Goal: Find specific page/section: Locate a particular part of the current website

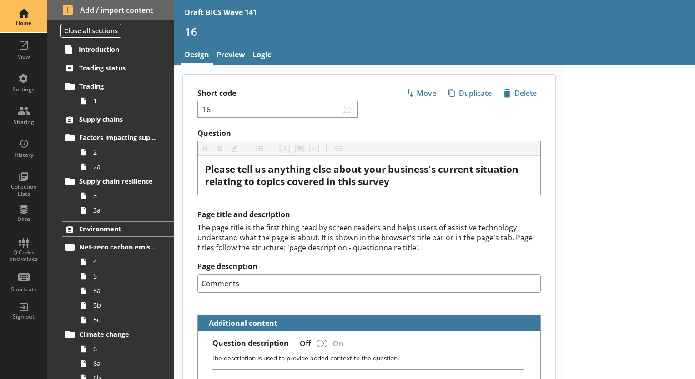
click at [25, 21] on div "Home" at bounding box center [24, 23] width 32 height 7
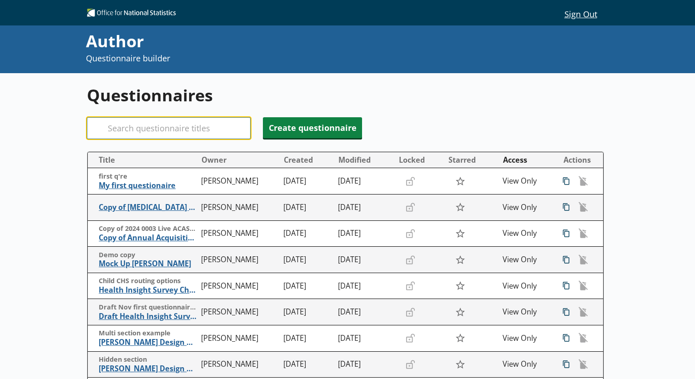
click at [157, 128] on input "Search" at bounding box center [169, 128] width 164 height 22
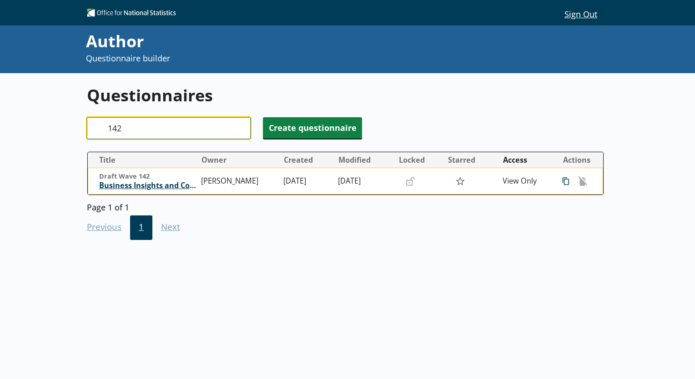
type input "142"
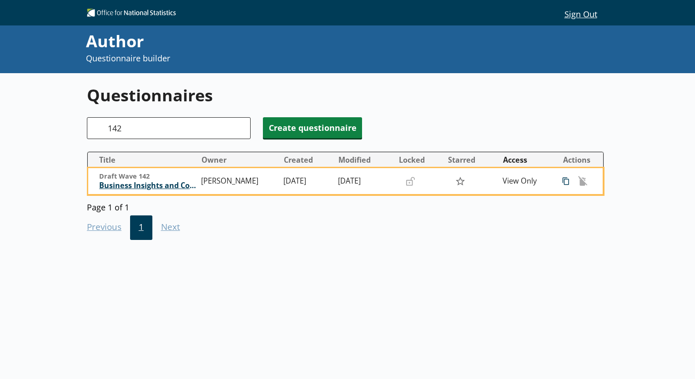
click at [161, 189] on span "Business Insights and Conditions Survey (BICS)" at bounding box center [148, 186] width 98 height 10
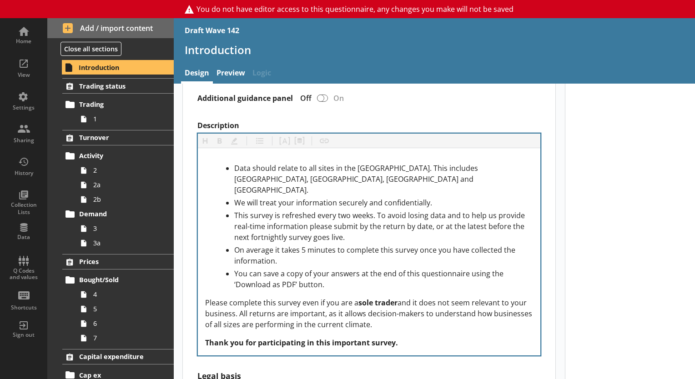
scroll to position [364, 0]
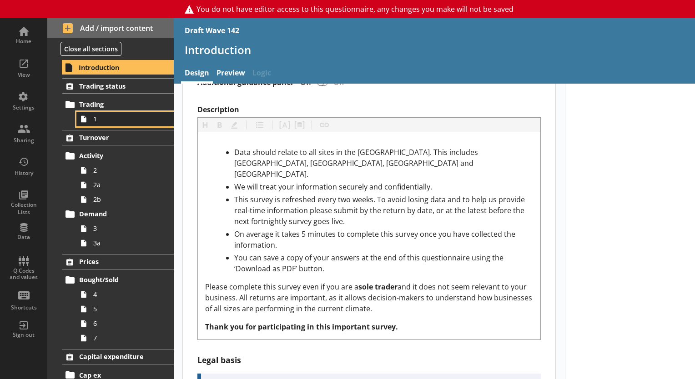
click at [119, 117] on span "1" at bounding box center [127, 119] width 68 height 9
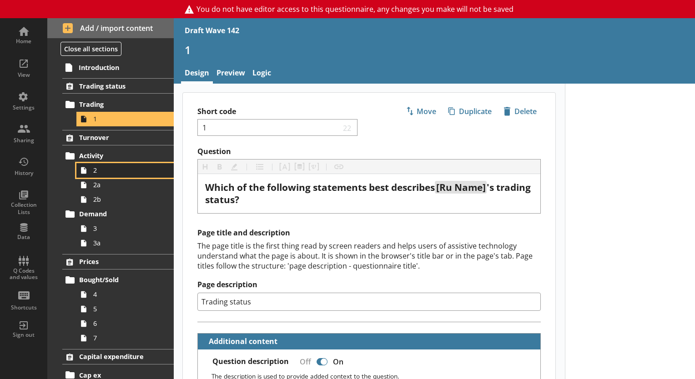
click at [101, 166] on span "2" at bounding box center [127, 170] width 68 height 9
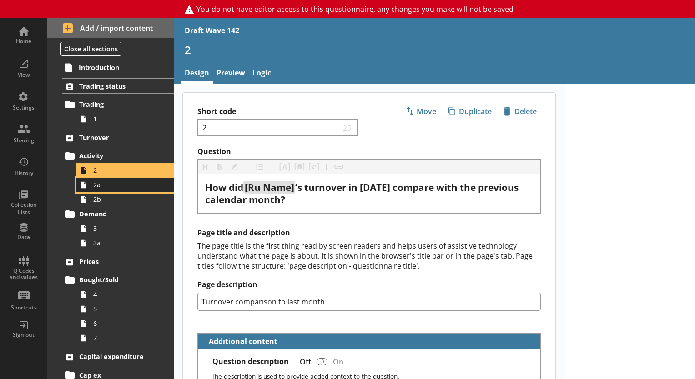
click at [98, 190] on link "2a" at bounding box center [124, 185] width 97 height 15
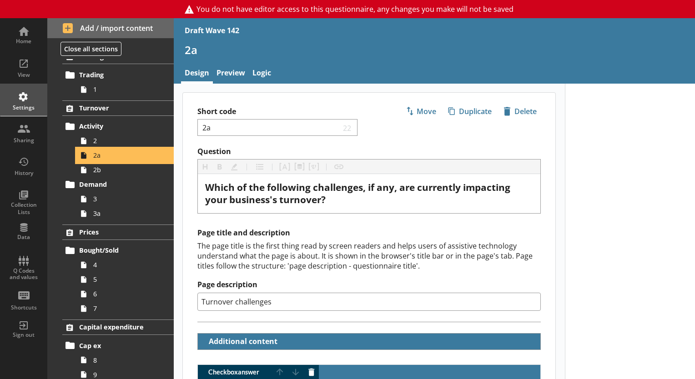
scroll to position [45, 0]
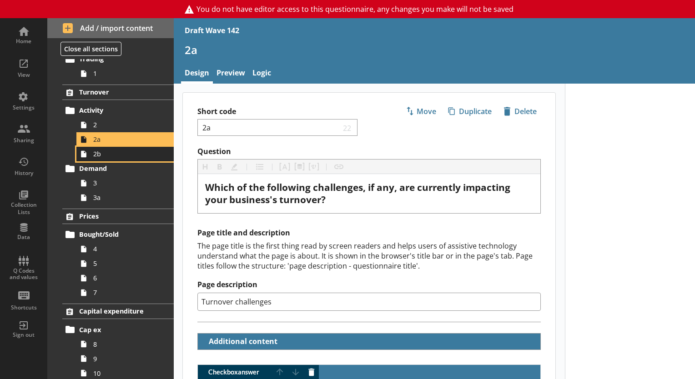
click at [98, 157] on span "2b" at bounding box center [127, 154] width 68 height 9
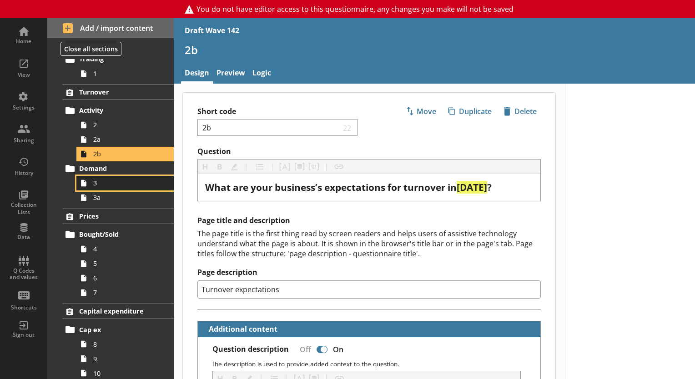
click at [98, 186] on span "3" at bounding box center [127, 183] width 68 height 9
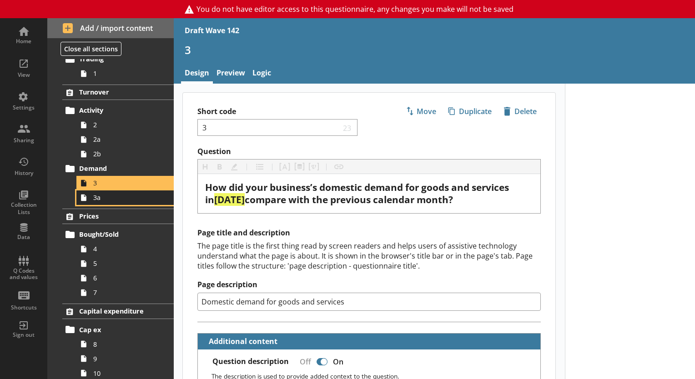
click at [98, 199] on span "3a" at bounding box center [127, 197] width 68 height 9
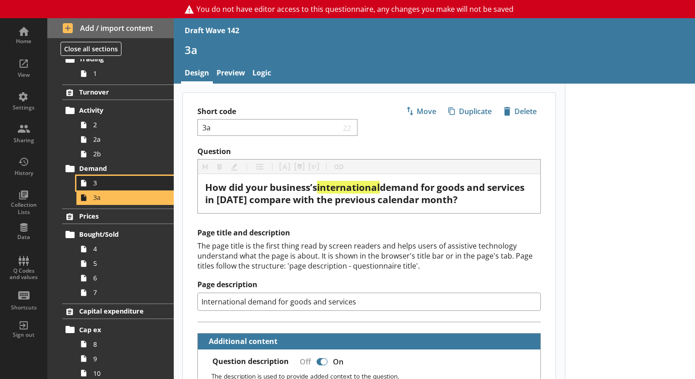
click at [100, 183] on span "3" at bounding box center [127, 183] width 68 height 9
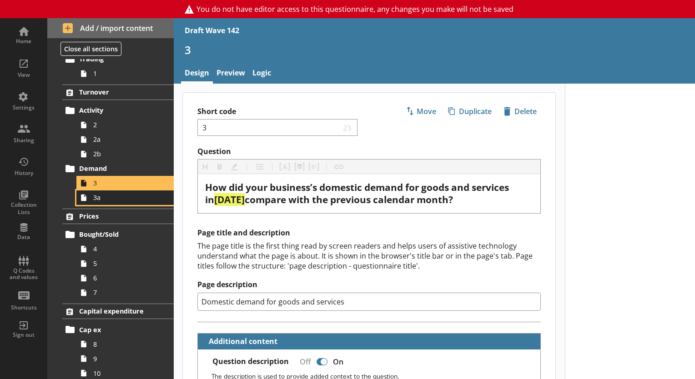
click at [105, 200] on span "3a" at bounding box center [127, 197] width 68 height 9
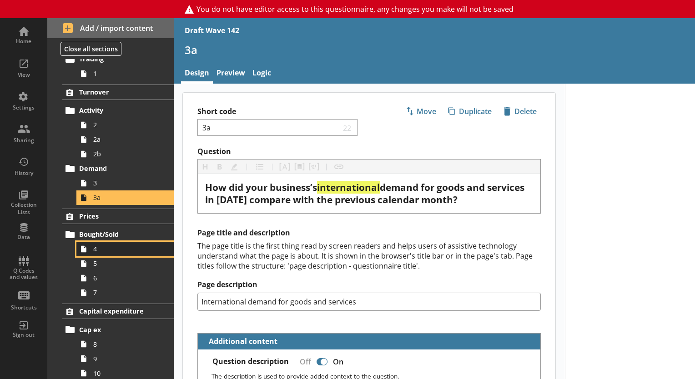
click at [106, 252] on span "4" at bounding box center [127, 249] width 68 height 9
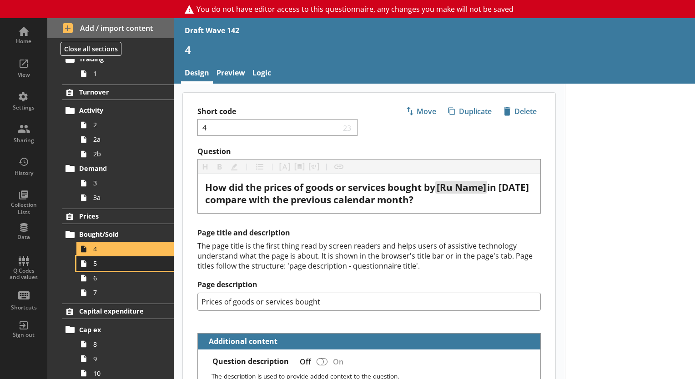
click at [100, 265] on span "5" at bounding box center [127, 263] width 68 height 9
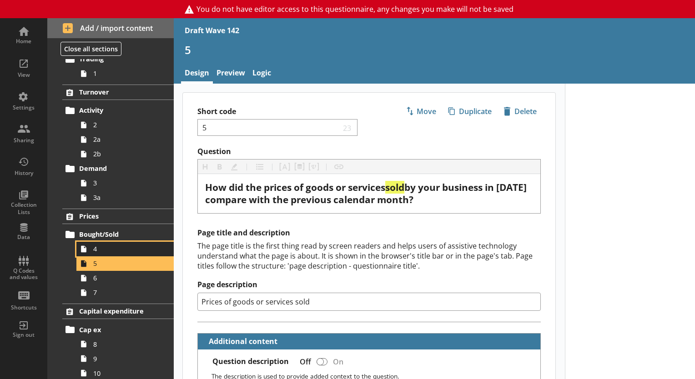
click at [95, 251] on span "4" at bounding box center [127, 249] width 68 height 9
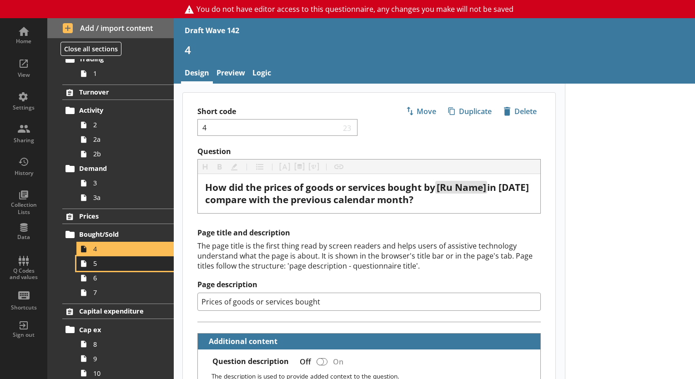
click at [98, 267] on span "5" at bounding box center [127, 263] width 68 height 9
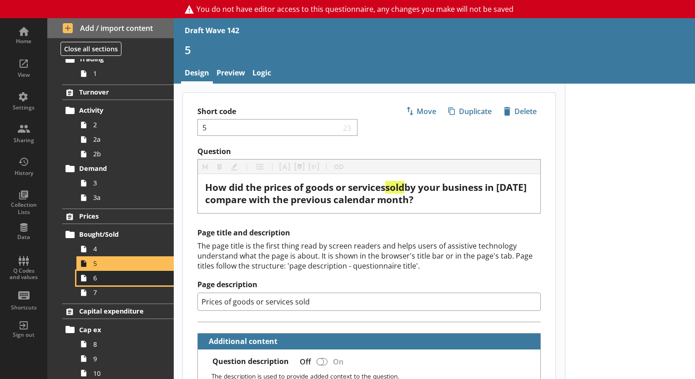
click at [96, 280] on span "6" at bounding box center [127, 278] width 68 height 9
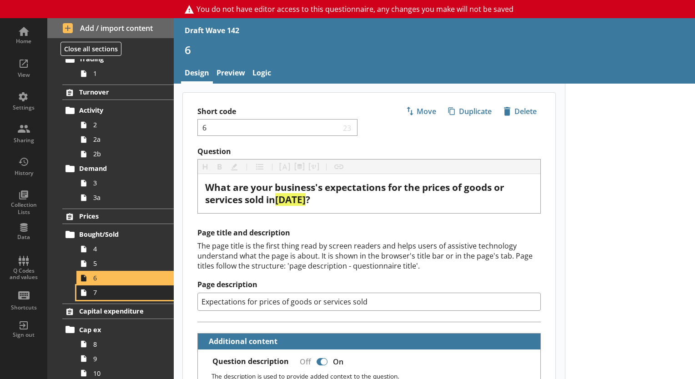
click at [97, 294] on span "7" at bounding box center [127, 292] width 68 height 9
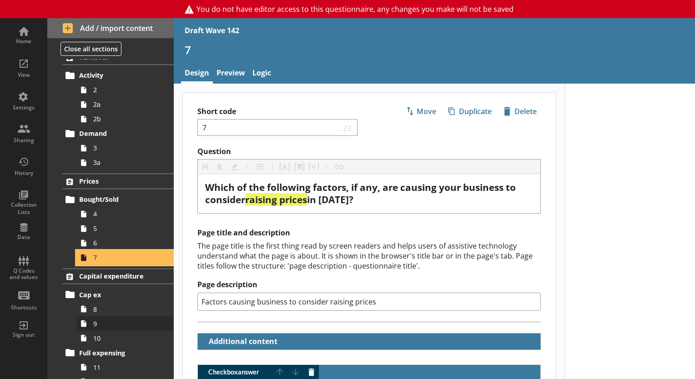
scroll to position [136, 0]
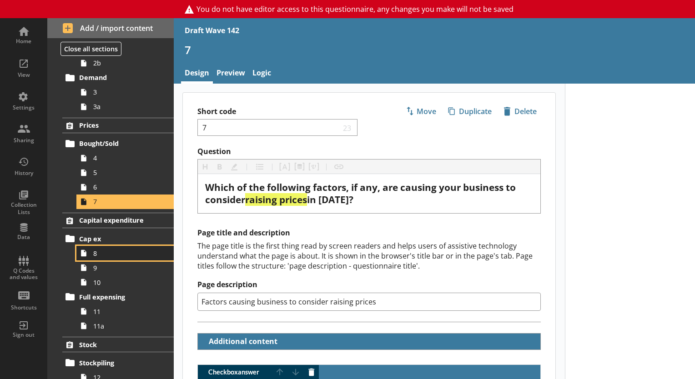
click at [93, 256] on span "8" at bounding box center [127, 253] width 68 height 9
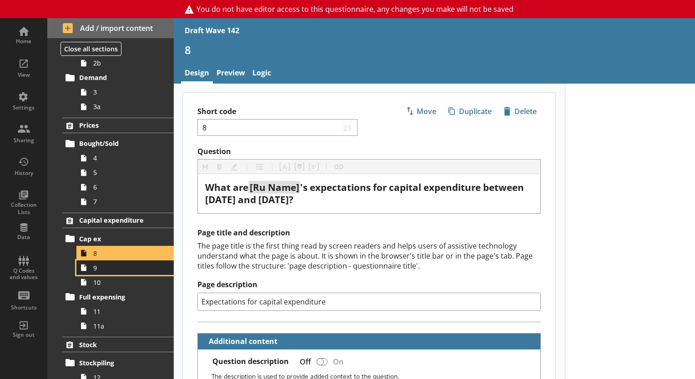
click at [96, 271] on span "9" at bounding box center [127, 268] width 68 height 9
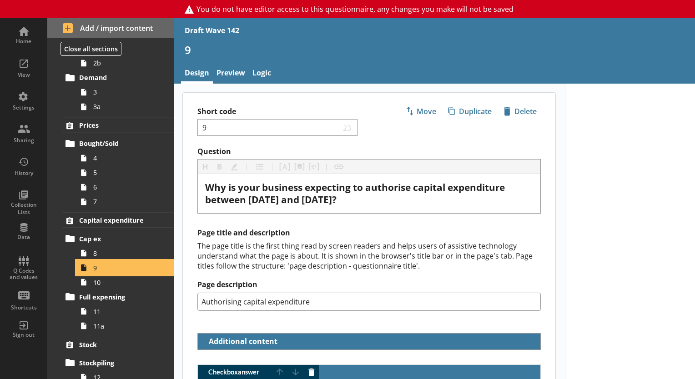
click at [96, 270] on span "9" at bounding box center [127, 268] width 68 height 9
click at [98, 252] on span "8" at bounding box center [127, 253] width 68 height 9
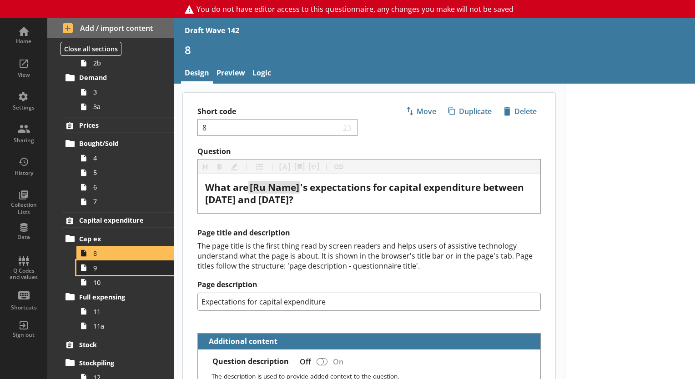
click at [96, 268] on span "9" at bounding box center [127, 268] width 68 height 9
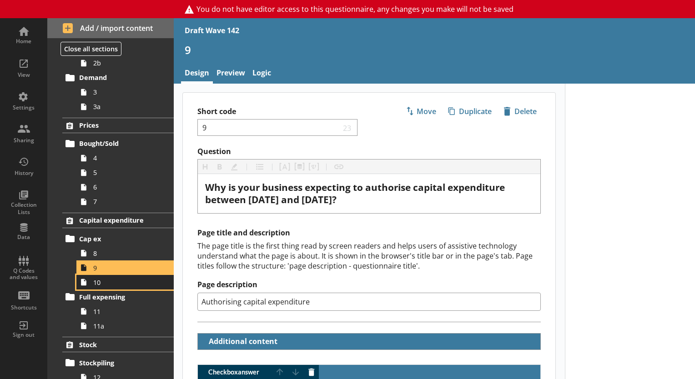
click at [101, 287] on link "10" at bounding box center [124, 282] width 97 height 15
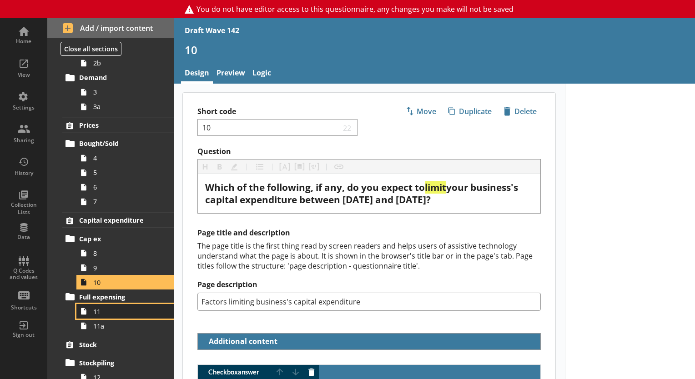
click at [105, 310] on span "11" at bounding box center [127, 311] width 68 height 9
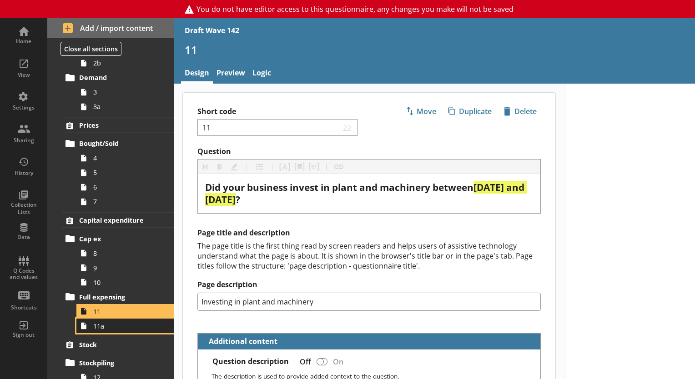
click at [100, 328] on span "11a" at bounding box center [127, 326] width 68 height 9
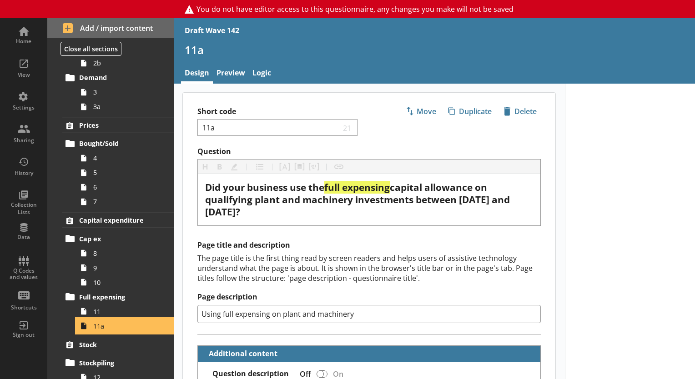
click at [100, 328] on span "11a" at bounding box center [127, 326] width 68 height 9
click at [97, 312] on span "11" at bounding box center [127, 311] width 68 height 9
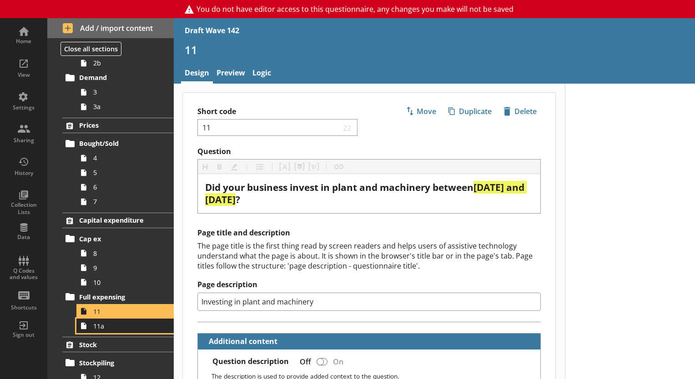
click at [100, 328] on span "11a" at bounding box center [127, 326] width 68 height 9
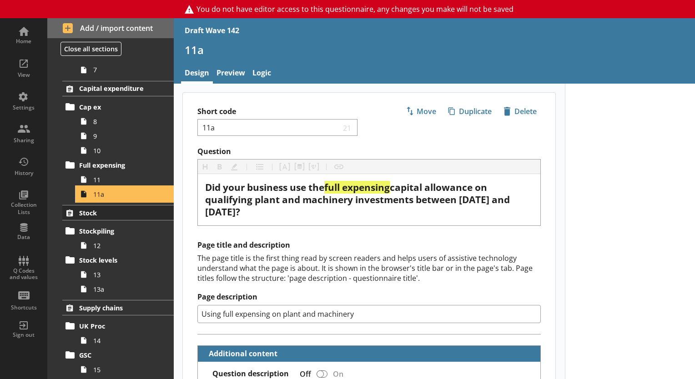
scroll to position [273, 0]
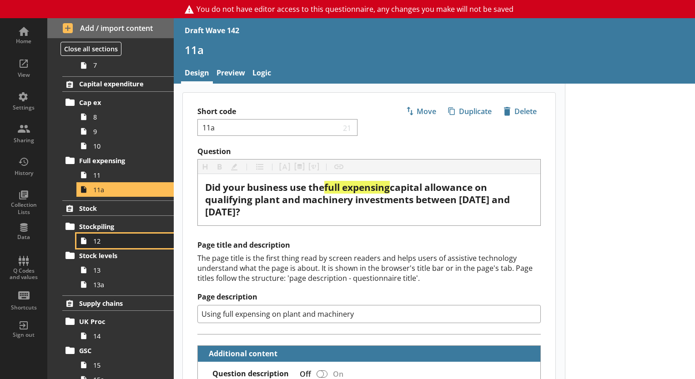
click at [99, 245] on link "12" at bounding box center [124, 241] width 97 height 15
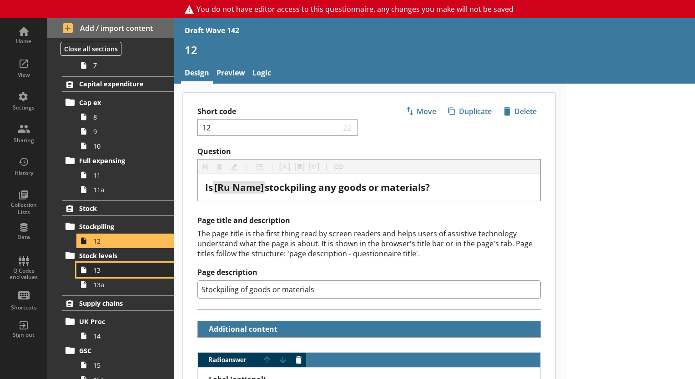
click at [95, 271] on span "13" at bounding box center [127, 270] width 68 height 9
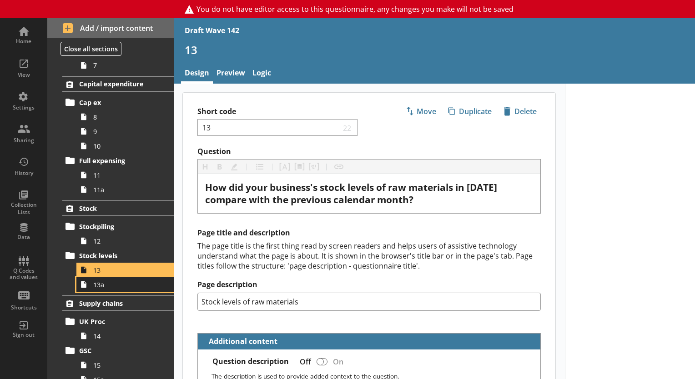
click at [98, 286] on span "13a" at bounding box center [127, 285] width 68 height 9
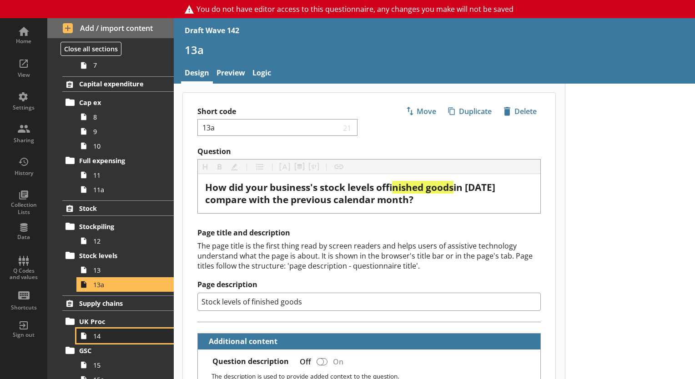
click at [98, 335] on span "14" at bounding box center [127, 336] width 68 height 9
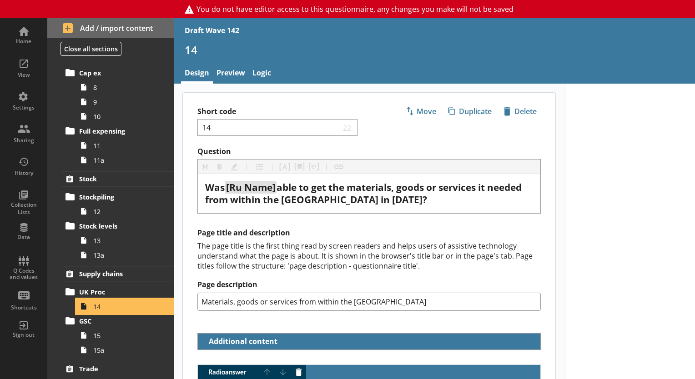
scroll to position [318, 0]
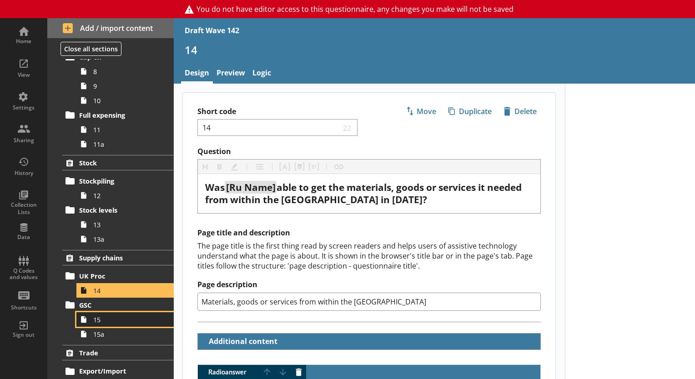
click at [98, 321] on span "15" at bounding box center [127, 320] width 68 height 9
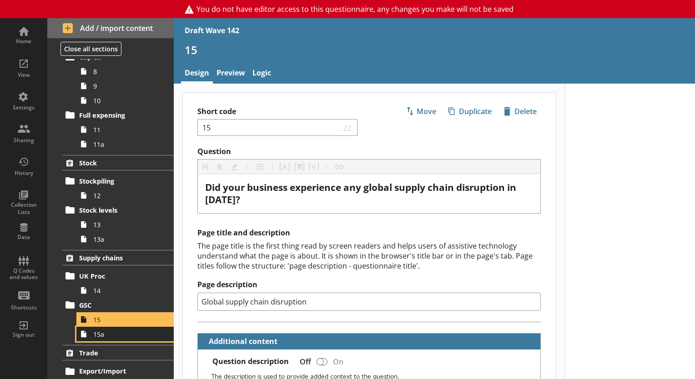
click at [100, 337] on span "15a" at bounding box center [127, 334] width 68 height 9
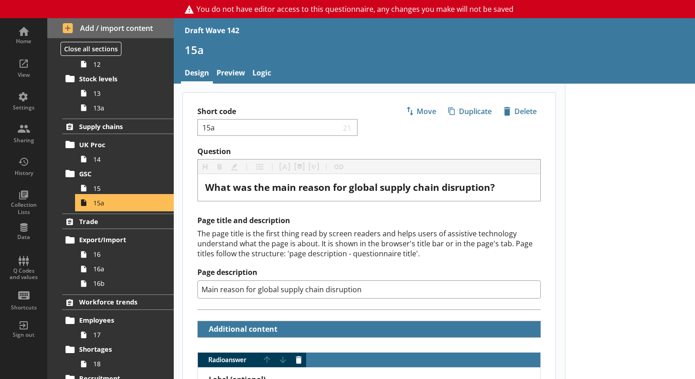
scroll to position [455, 0]
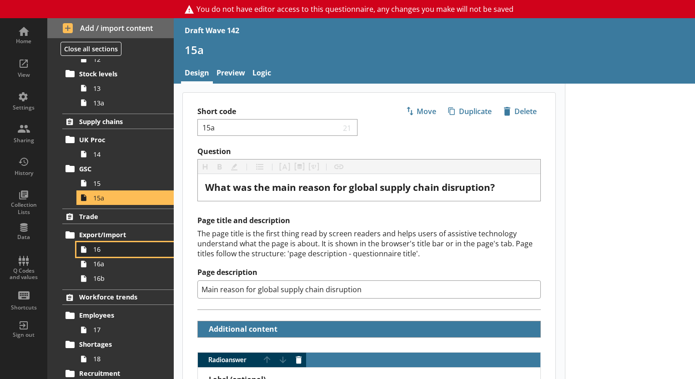
click at [100, 252] on span "16" at bounding box center [127, 249] width 68 height 9
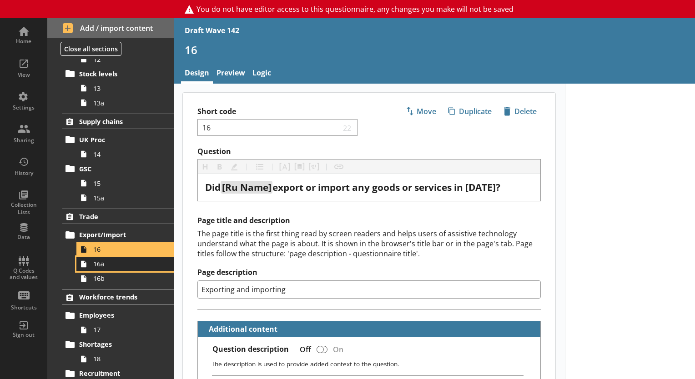
click at [100, 267] on span "16a" at bounding box center [127, 264] width 68 height 9
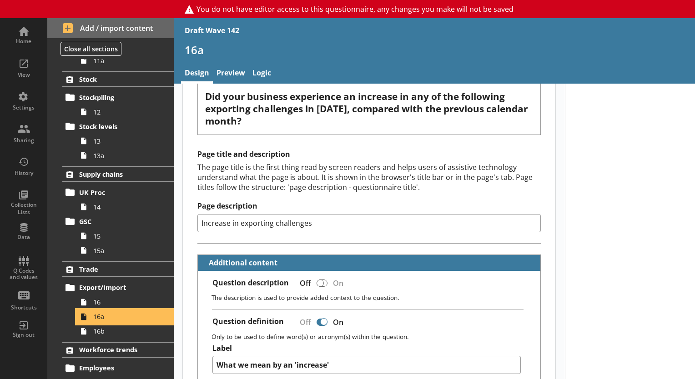
scroll to position [500, 0]
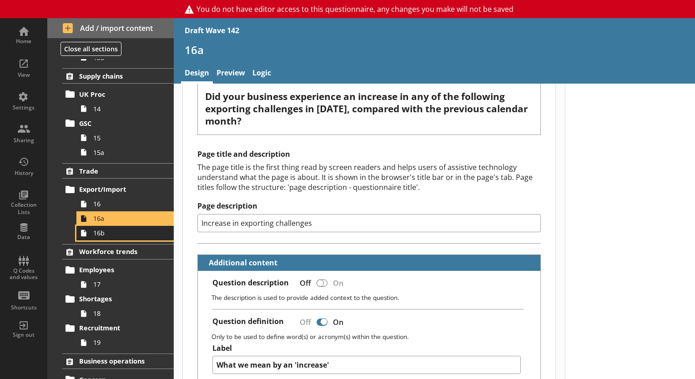
click at [100, 233] on span "16b" at bounding box center [127, 233] width 68 height 9
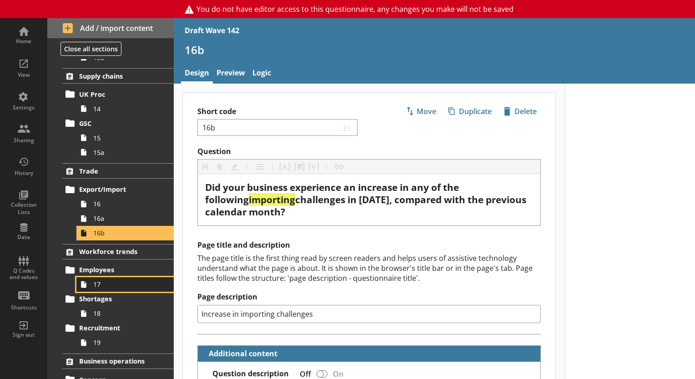
click at [101, 286] on span "17" at bounding box center [127, 284] width 68 height 9
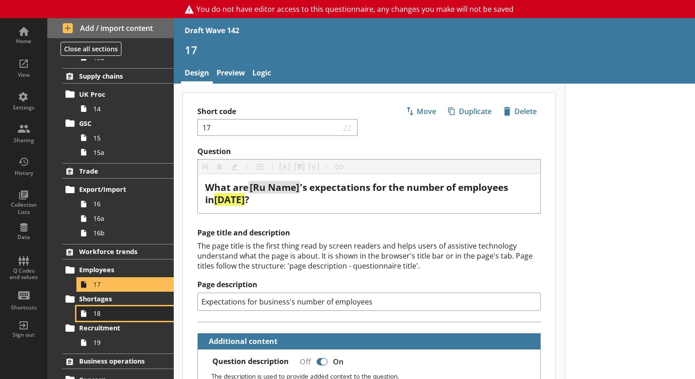
click at [103, 313] on span "18" at bounding box center [127, 313] width 68 height 9
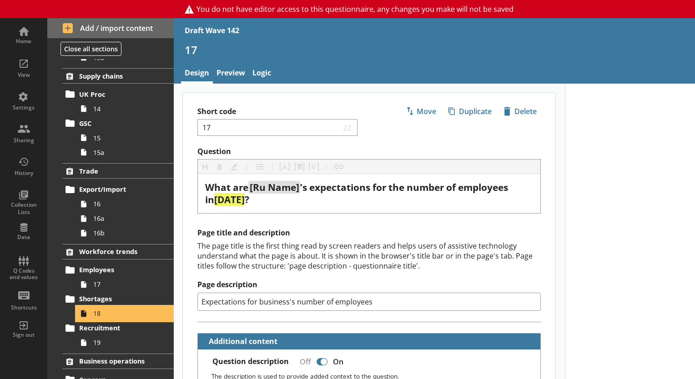
click at [103, 312] on span "18" at bounding box center [127, 313] width 68 height 9
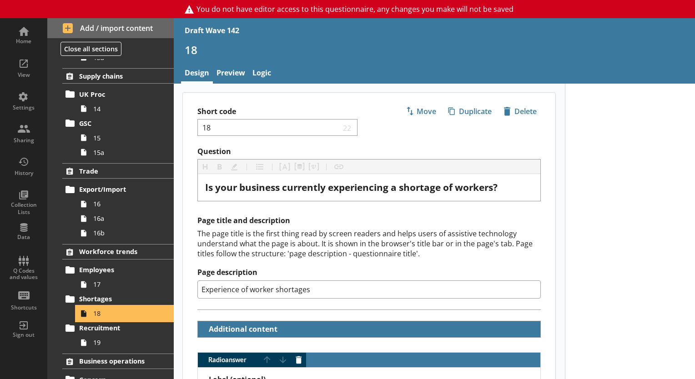
click at [102, 312] on span "18" at bounding box center [127, 313] width 68 height 9
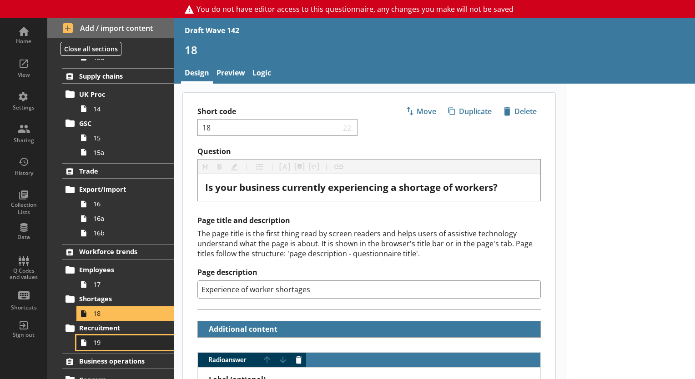
click at [95, 346] on link "19" at bounding box center [124, 343] width 97 height 15
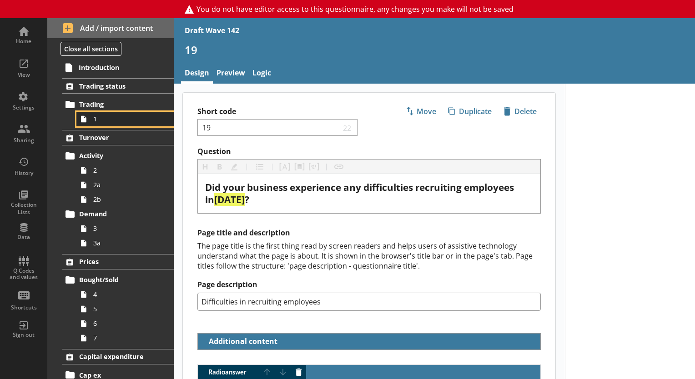
click at [90, 122] on icon at bounding box center [83, 119] width 15 height 15
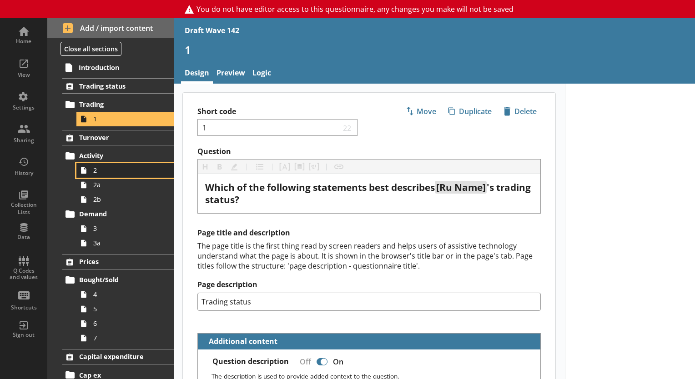
click at [99, 167] on span "2" at bounding box center [127, 170] width 68 height 9
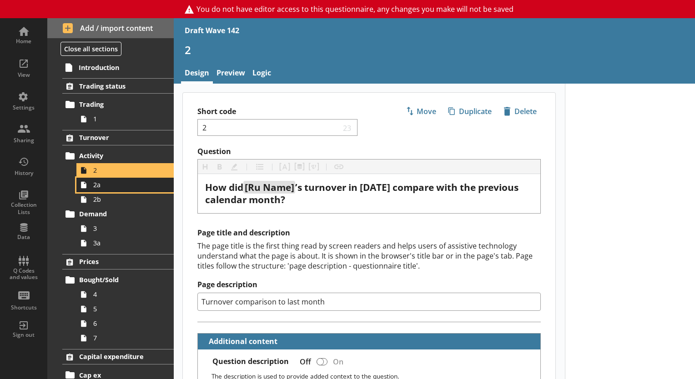
click at [96, 187] on span "2a" at bounding box center [127, 185] width 68 height 9
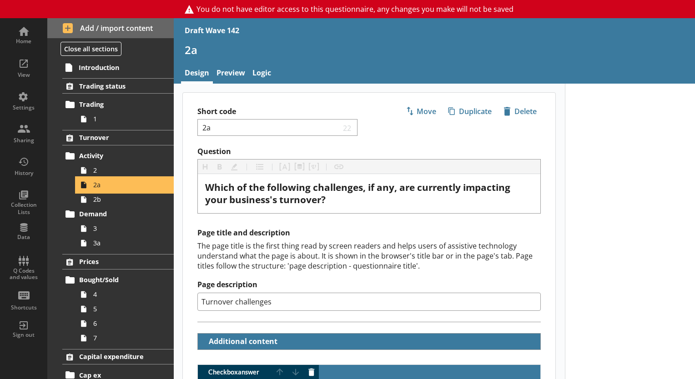
click at [96, 187] on span "2a" at bounding box center [127, 185] width 68 height 9
click at [100, 202] on span "2b" at bounding box center [127, 199] width 68 height 9
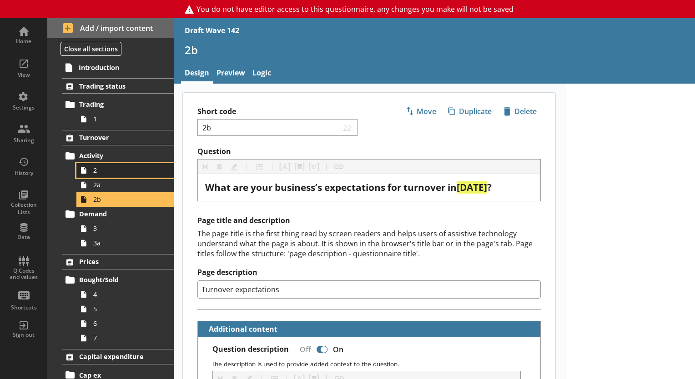
click at [105, 173] on span "2" at bounding box center [127, 170] width 68 height 9
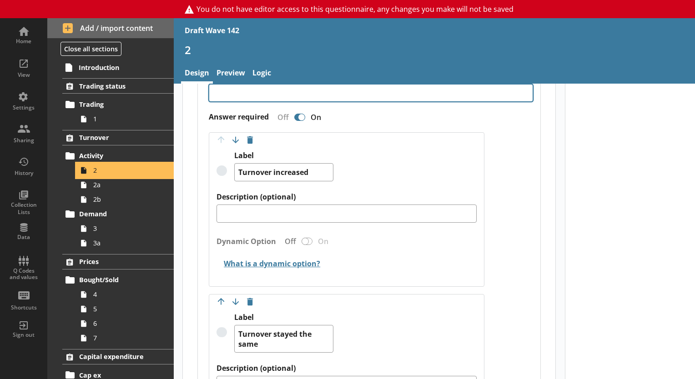
scroll to position [546, 0]
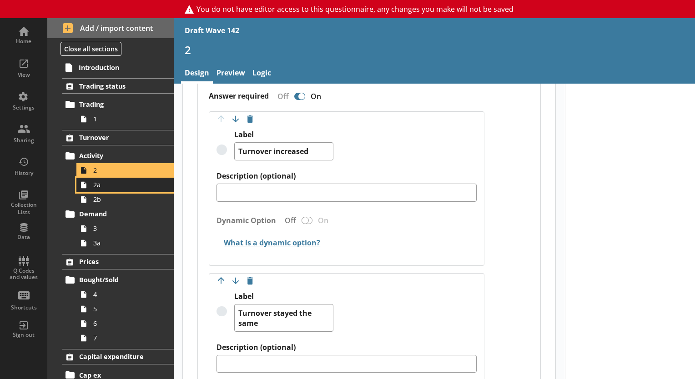
click at [109, 186] on span "2a" at bounding box center [127, 185] width 68 height 9
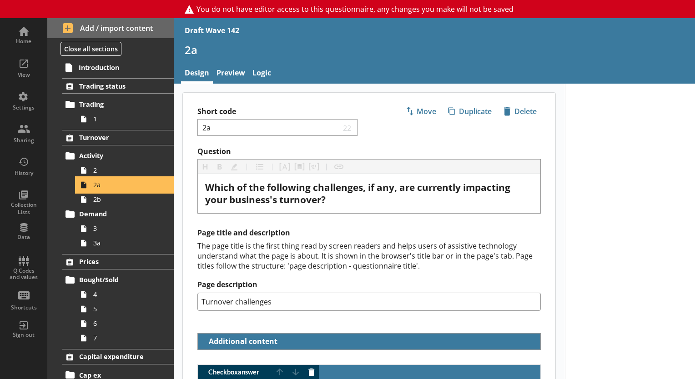
type textarea "x"
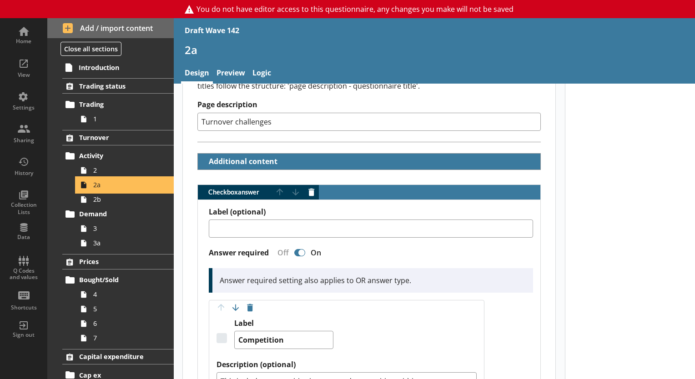
scroll to position [182, 0]
